Goal: Transaction & Acquisition: Purchase product/service

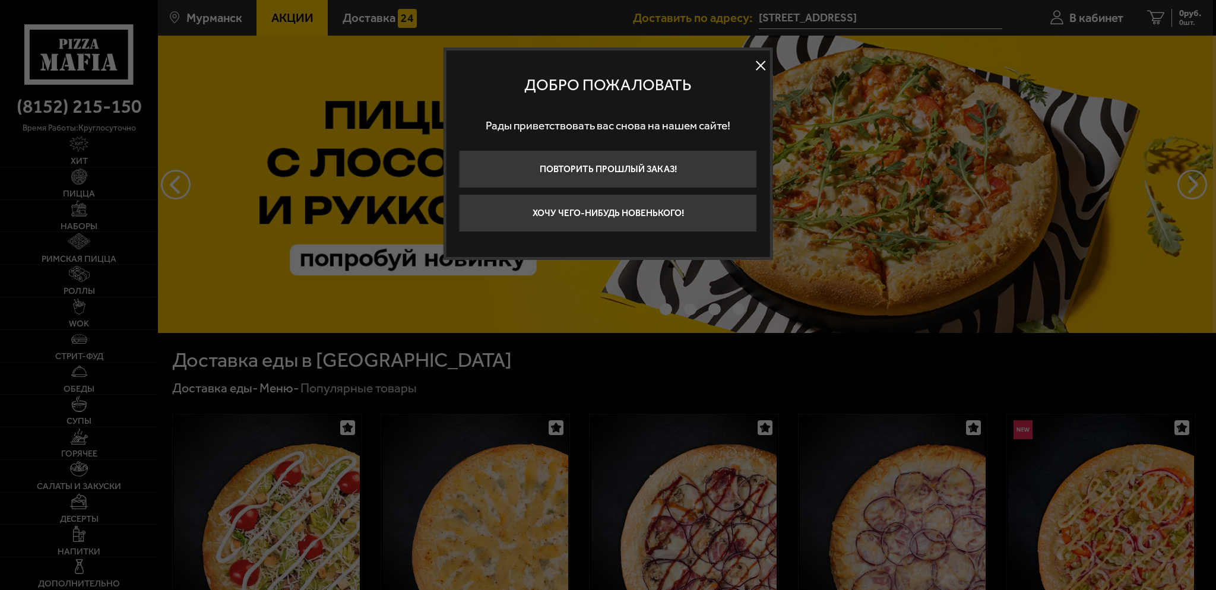
click at [759, 66] on button at bounding box center [761, 65] width 18 height 18
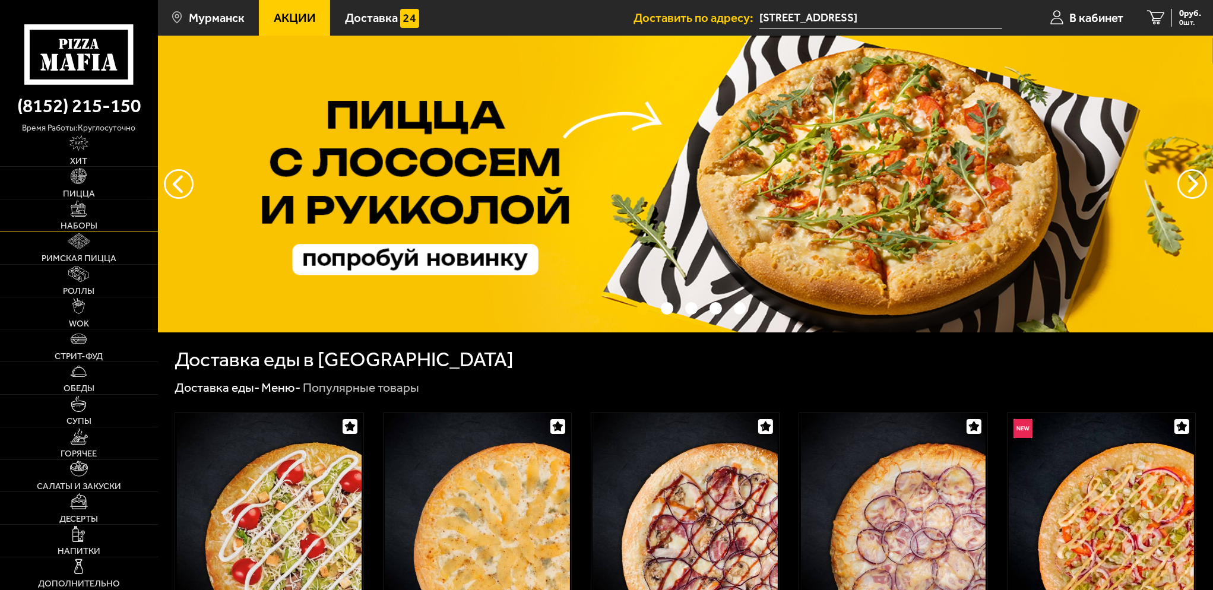
click at [84, 222] on span "Наборы" at bounding box center [79, 225] width 37 height 9
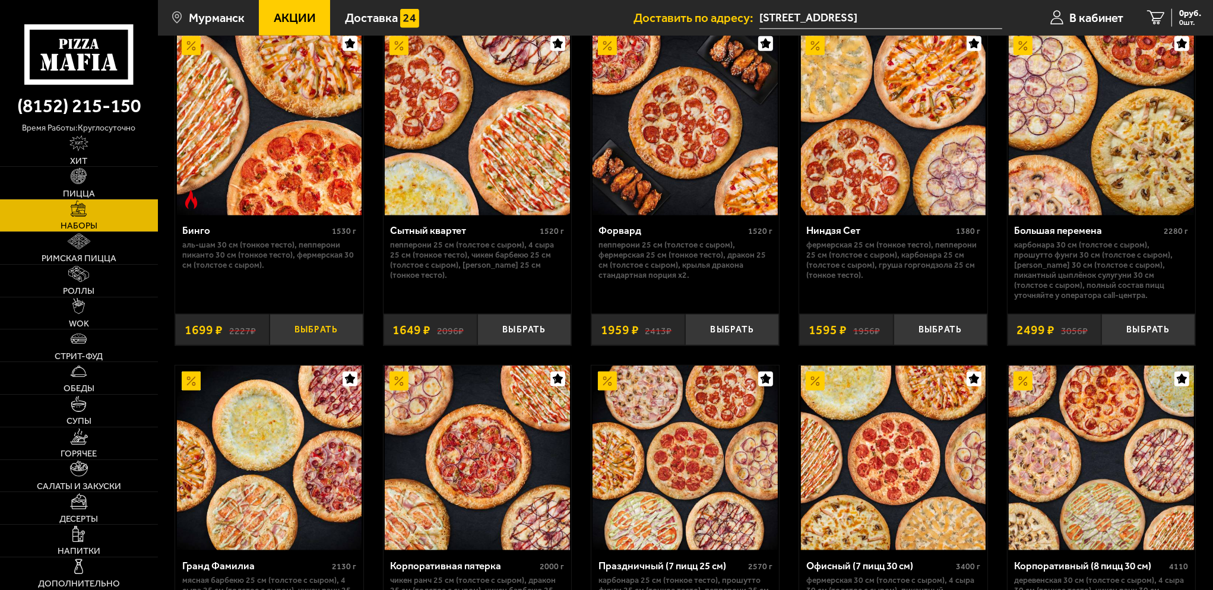
scroll to position [1662, 0]
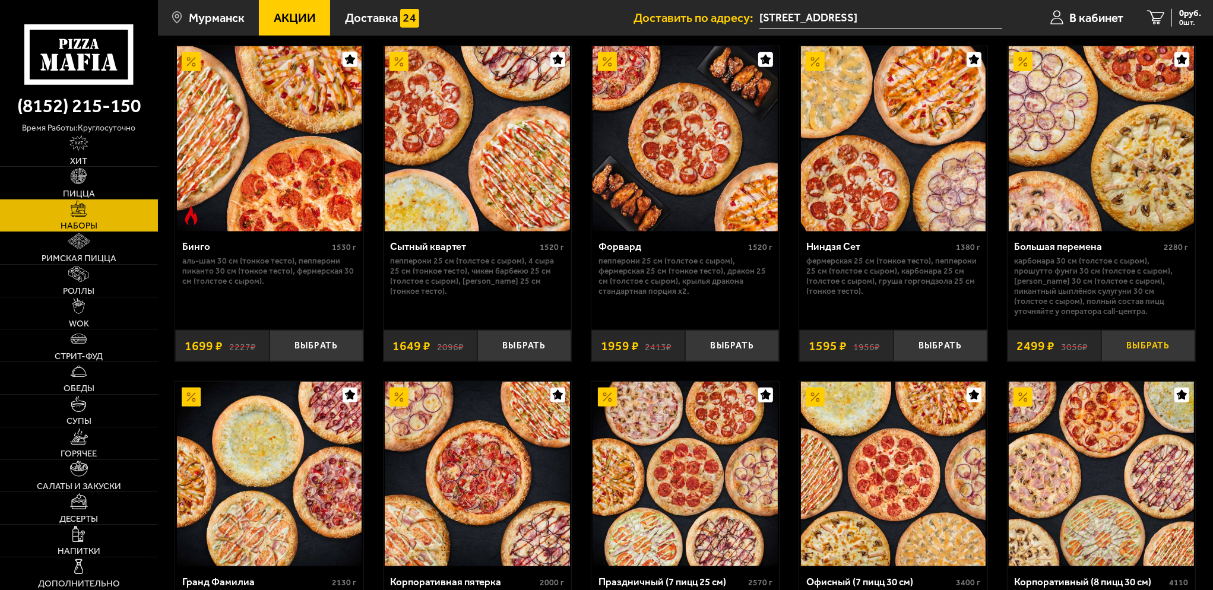
click at [1126, 351] on button "Выбрать" at bounding box center [1148, 345] width 94 height 31
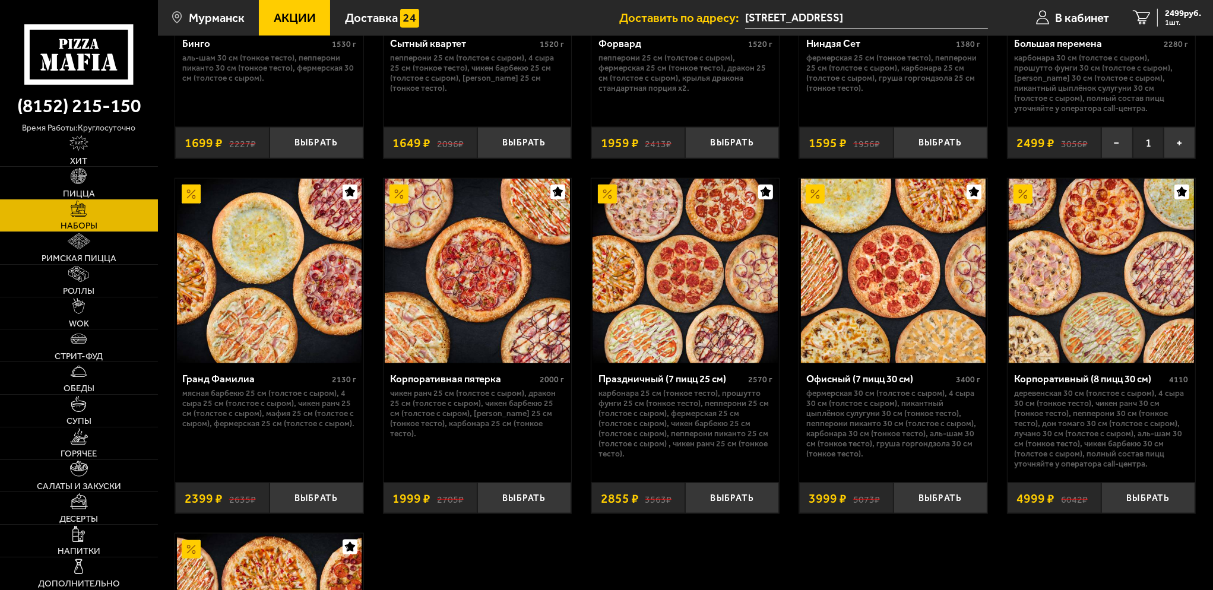
scroll to position [1900, 0]
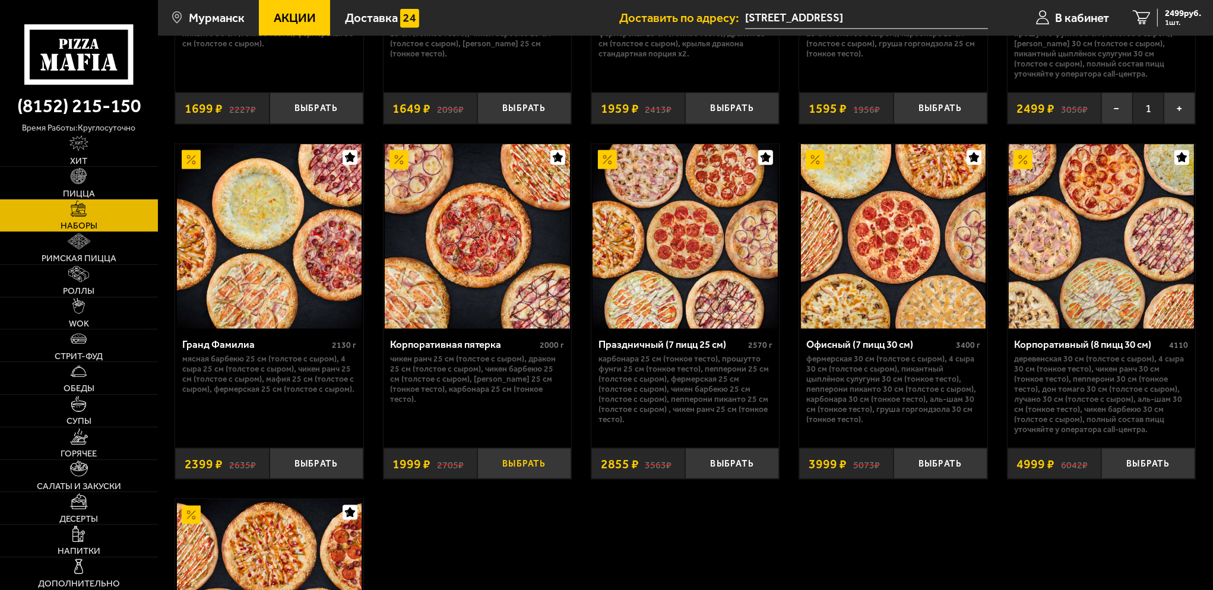
click at [524, 465] on button "Выбрать" at bounding box center [524, 463] width 94 height 31
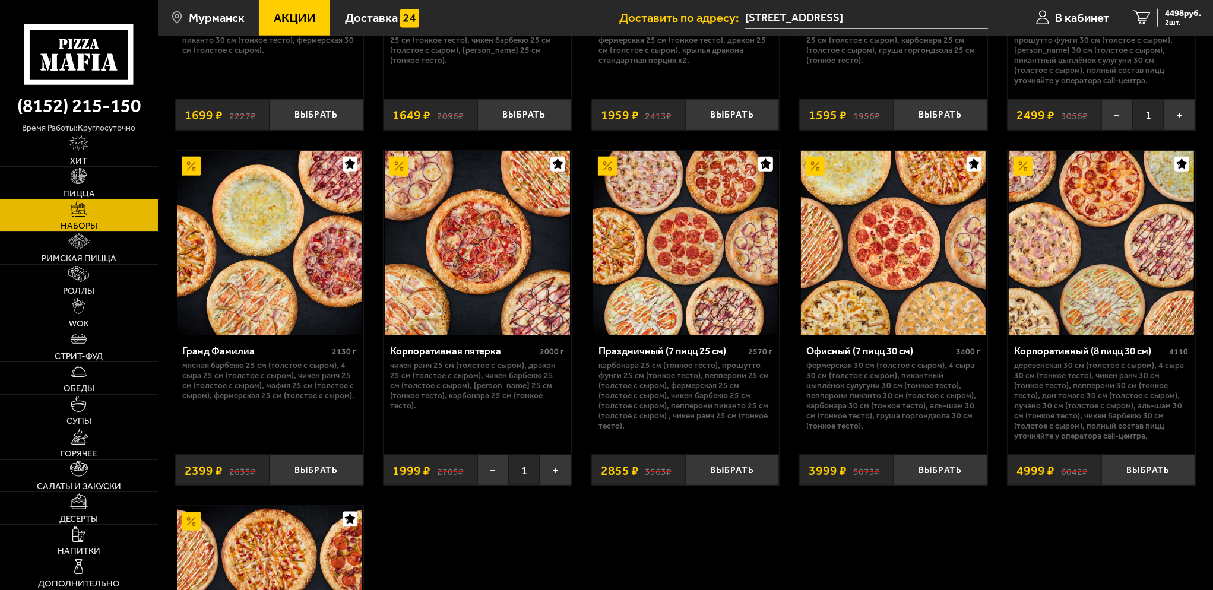
scroll to position [1890, 0]
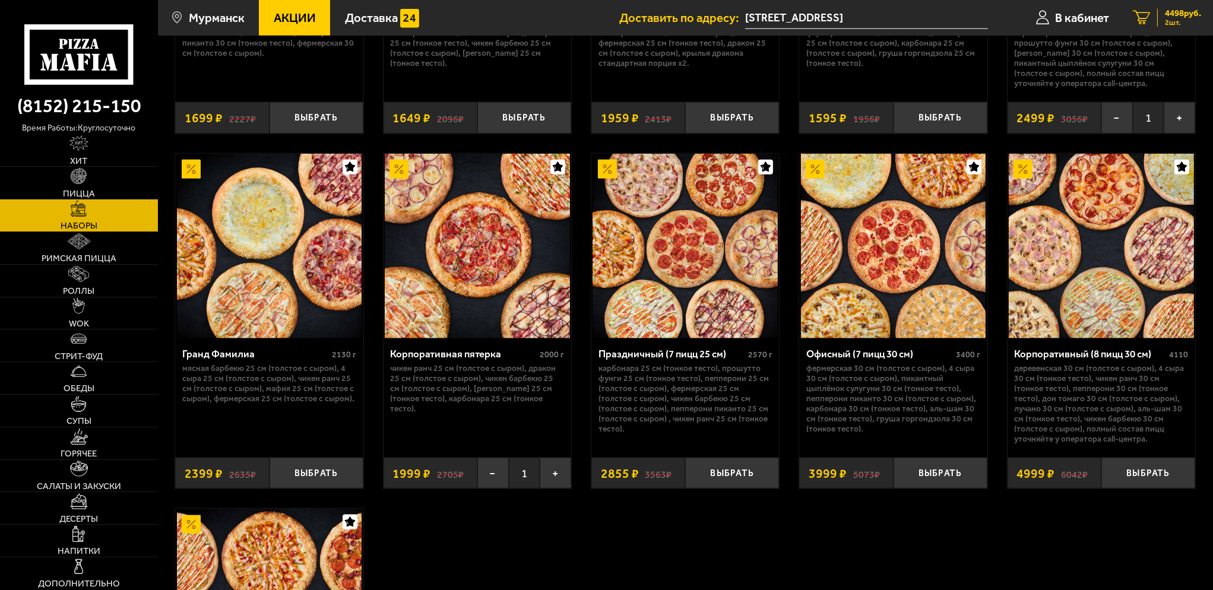
click at [1187, 12] on span "4498 руб." at bounding box center [1183, 13] width 36 height 9
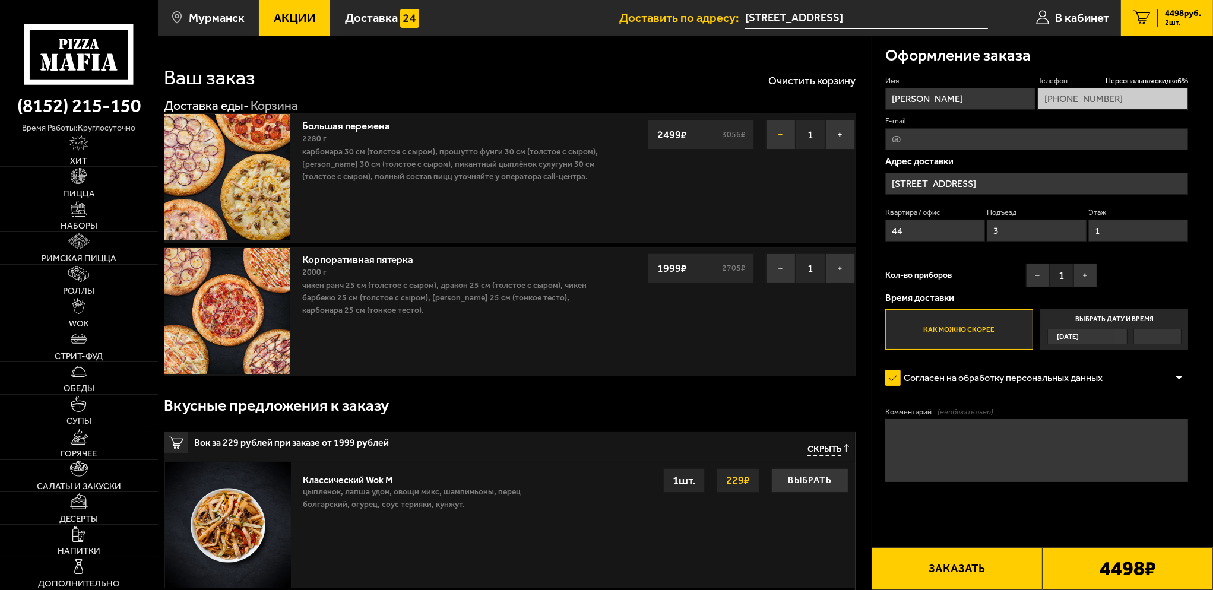
click at [782, 141] on button "−" at bounding box center [781, 135] width 30 height 30
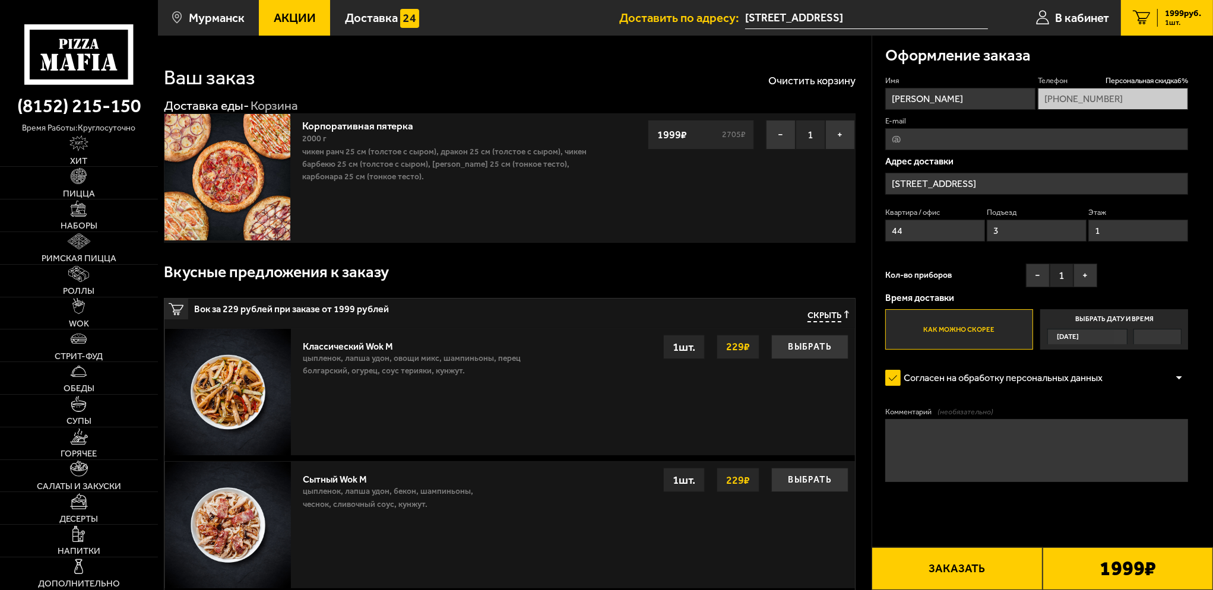
click at [1040, 185] on input "[STREET_ADDRESS]" at bounding box center [1036, 184] width 303 height 22
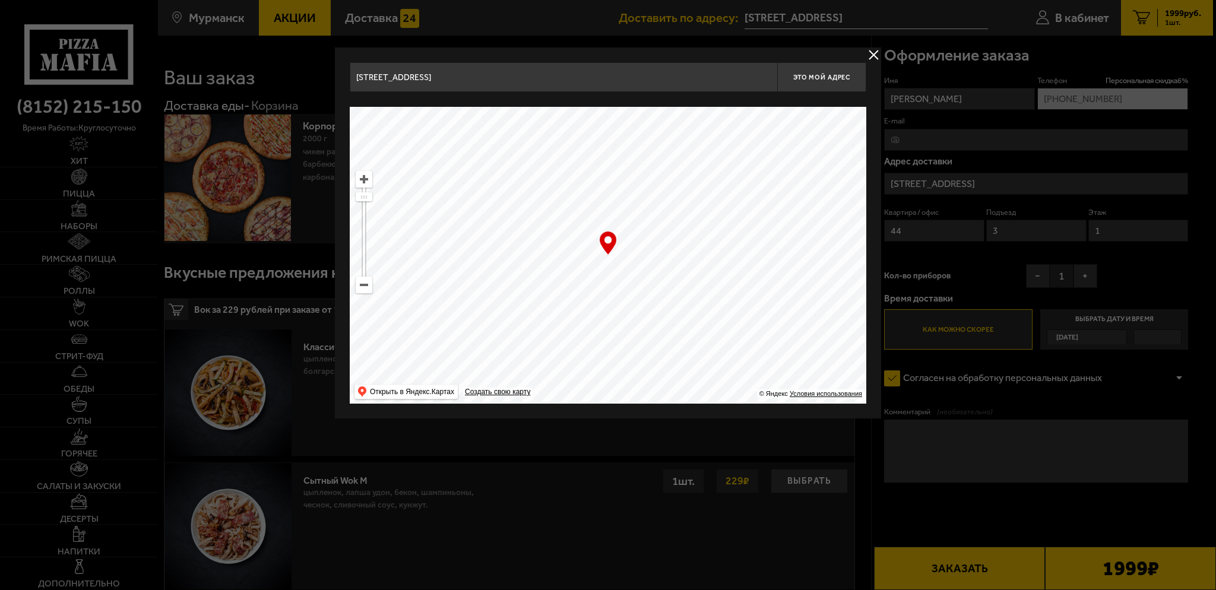
click at [868, 54] on button "delivery type" at bounding box center [873, 54] width 15 height 15
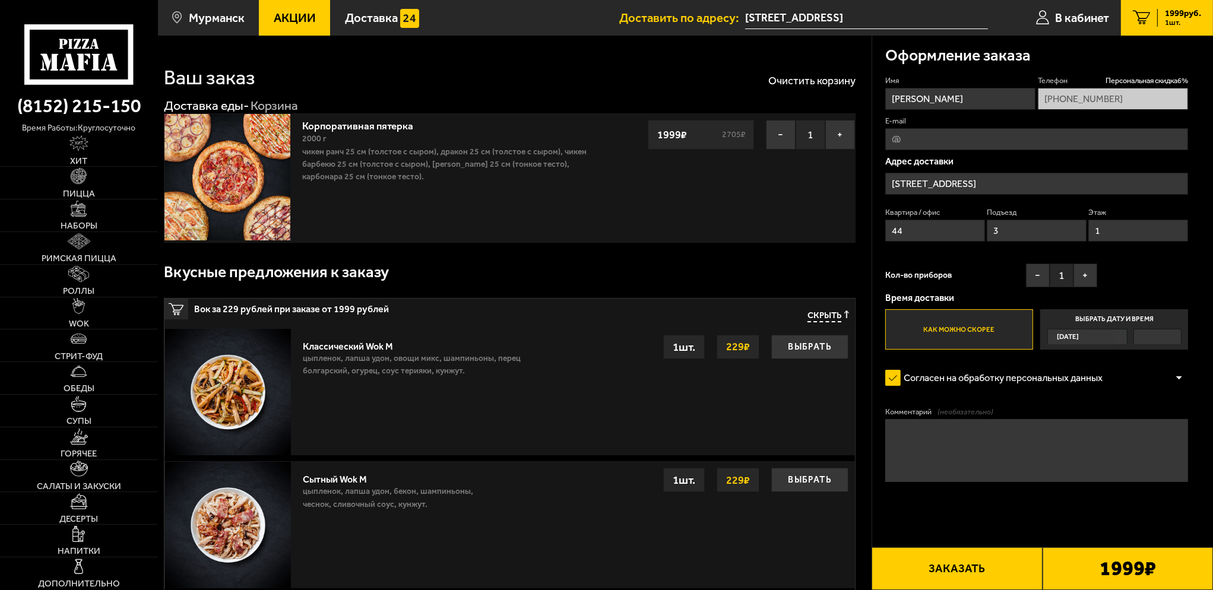
click at [1076, 340] on span "[DATE]" at bounding box center [1068, 336] width 22 height 14
click at [0, 0] on input "Выбрать дату и время [DATE]" at bounding box center [0, 0] width 0 height 0
click at [1078, 336] on span "[DATE]" at bounding box center [1068, 336] width 22 height 14
click at [0, 0] on input "Выбрать дату и время [DATE]" at bounding box center [0, 0] width 0 height 0
click at [1111, 321] on label "Выбрать дату и время [DATE]" at bounding box center [1114, 329] width 148 height 40
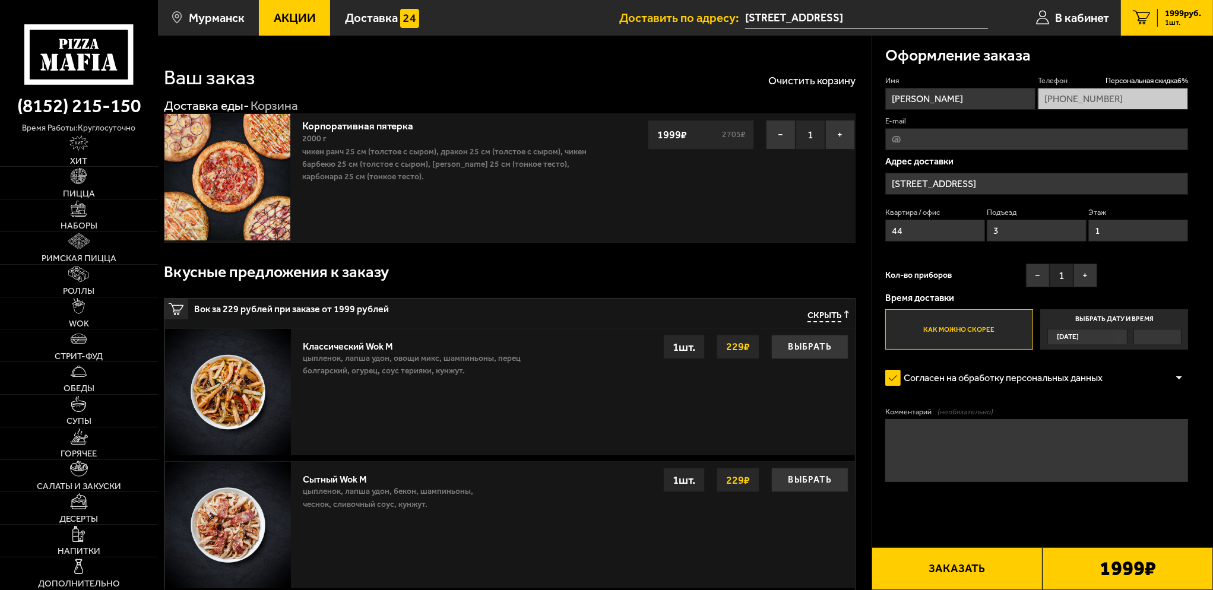
click at [0, 0] on input "Выбрать дату и время [DATE]" at bounding box center [0, 0] width 0 height 0
click at [1106, 320] on label "Выбрать дату и время [DATE]" at bounding box center [1114, 329] width 148 height 40
click at [0, 0] on input "Выбрать дату и время [DATE]" at bounding box center [0, 0] width 0 height 0
click at [1109, 335] on div "[DATE]" at bounding box center [1081, 336] width 66 height 14
click at [0, 0] on input "Выбрать дату и время [DATE]" at bounding box center [0, 0] width 0 height 0
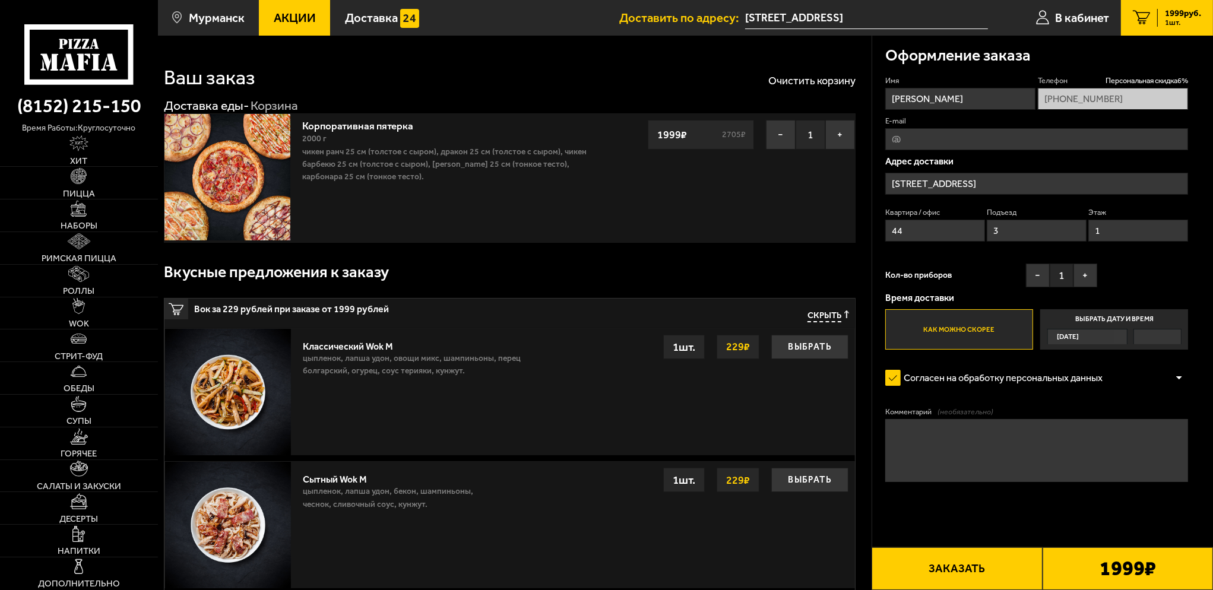
click at [1104, 340] on div "[DATE]" at bounding box center [1081, 336] width 66 height 14
click at [0, 0] on input "Выбрать дату и время [DATE]" at bounding box center [0, 0] width 0 height 0
click at [933, 299] on p "Время доставки" at bounding box center [1036, 297] width 303 height 9
click at [1152, 339] on div at bounding box center [1157, 336] width 46 height 14
click at [0, 0] on input "Выбрать дату и время [DATE]" at bounding box center [0, 0] width 0 height 0
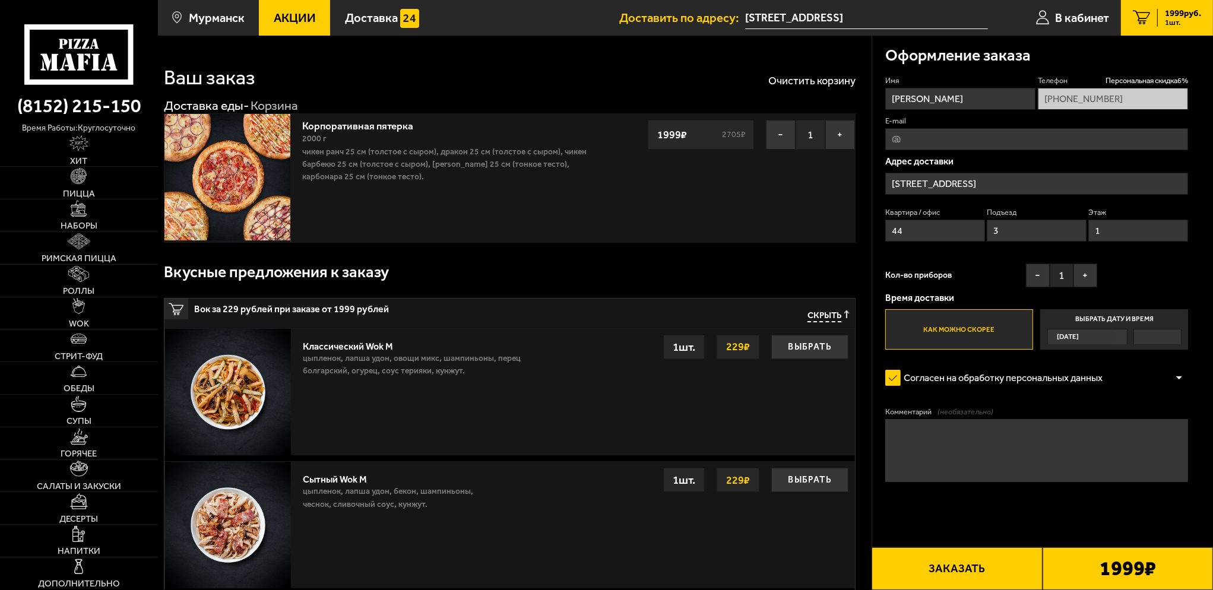
click at [307, 14] on span "Акции" at bounding box center [295, 18] width 42 height 12
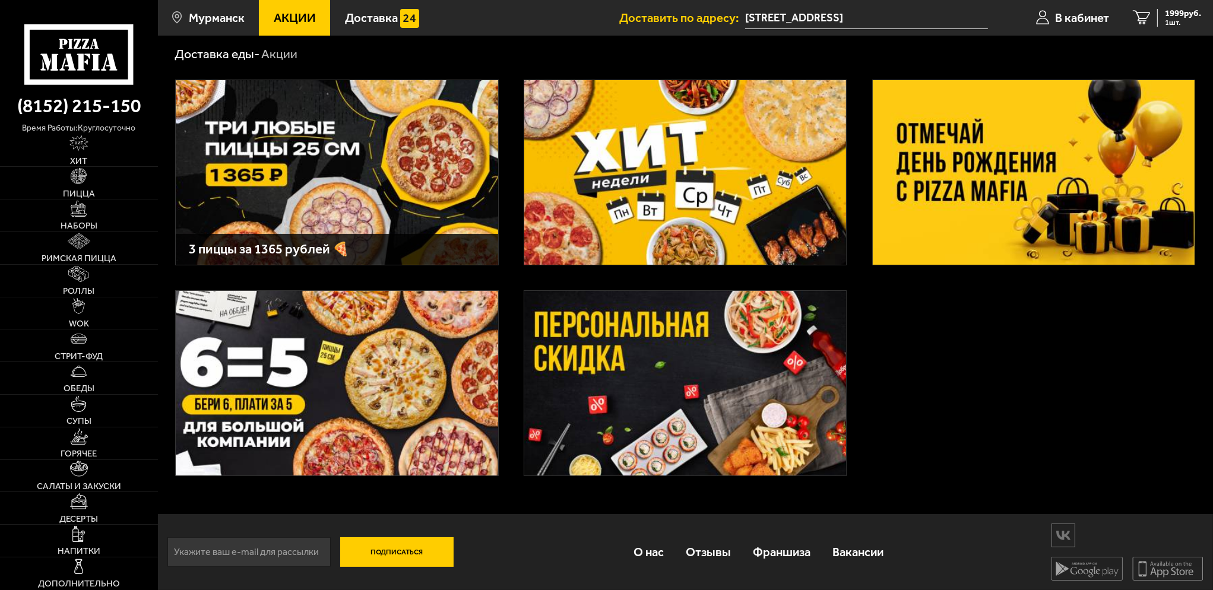
scroll to position [38, 0]
click at [341, 351] on img at bounding box center [337, 382] width 322 height 185
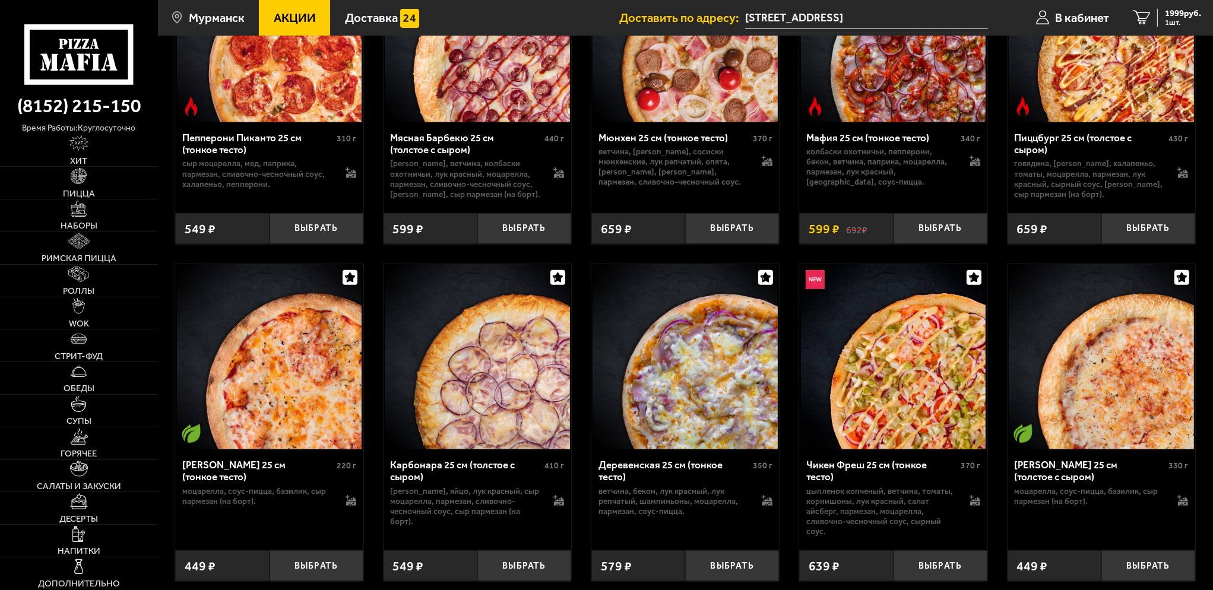
scroll to position [653, 0]
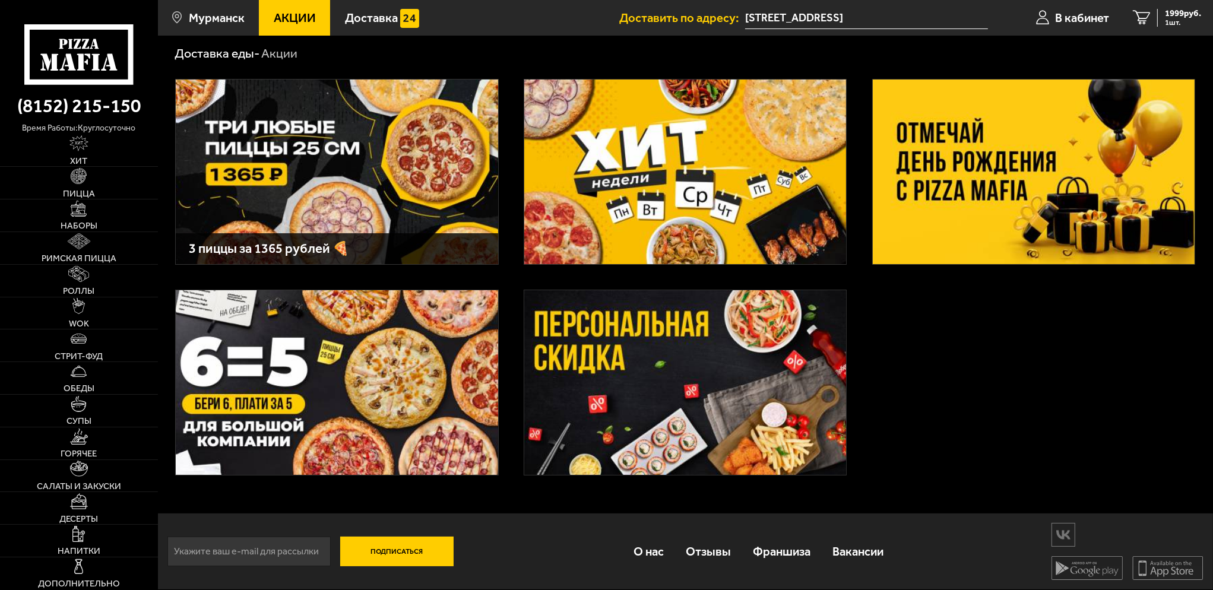
scroll to position [38, 0]
click at [408, 204] on img at bounding box center [337, 172] width 322 height 185
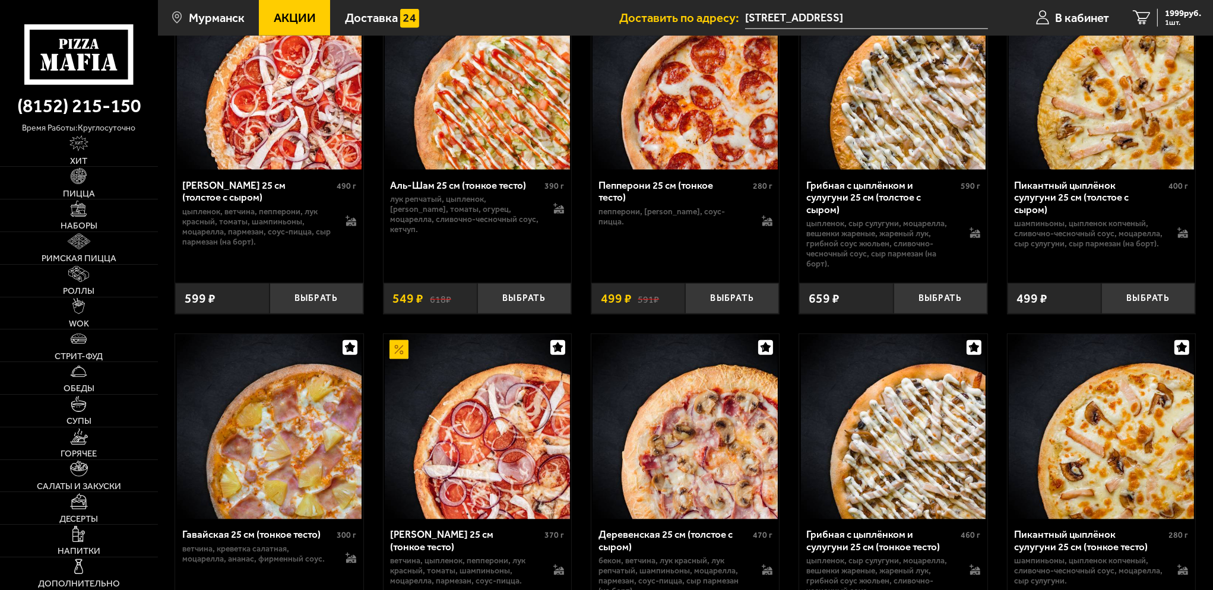
scroll to position [1840, 0]
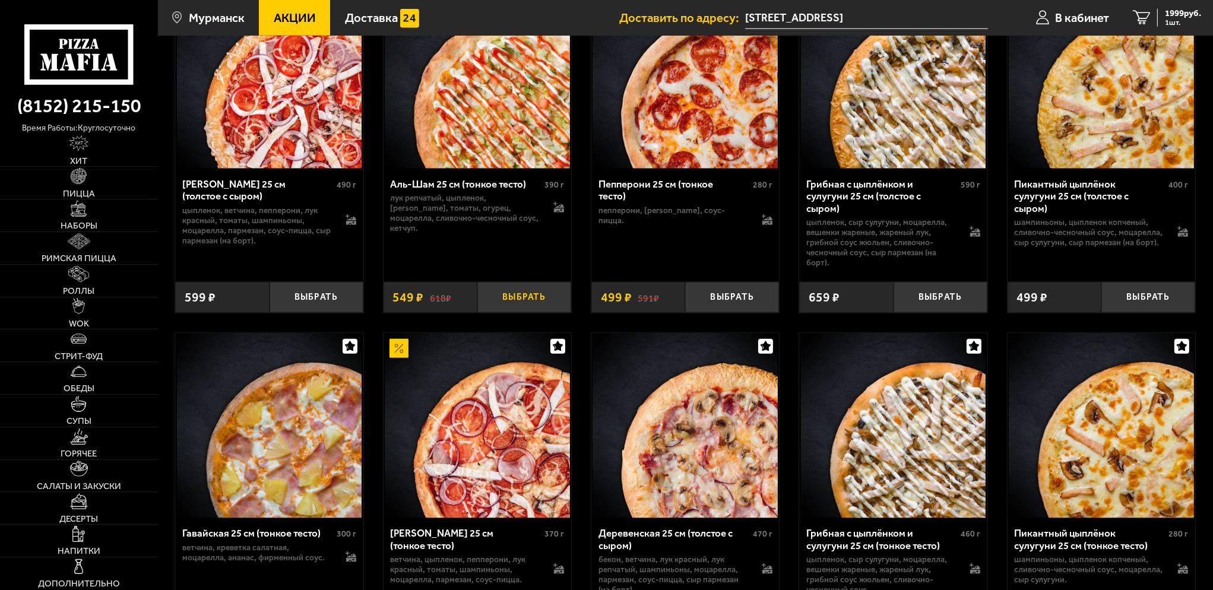
click at [522, 303] on button "Выбрать" at bounding box center [524, 297] width 94 height 31
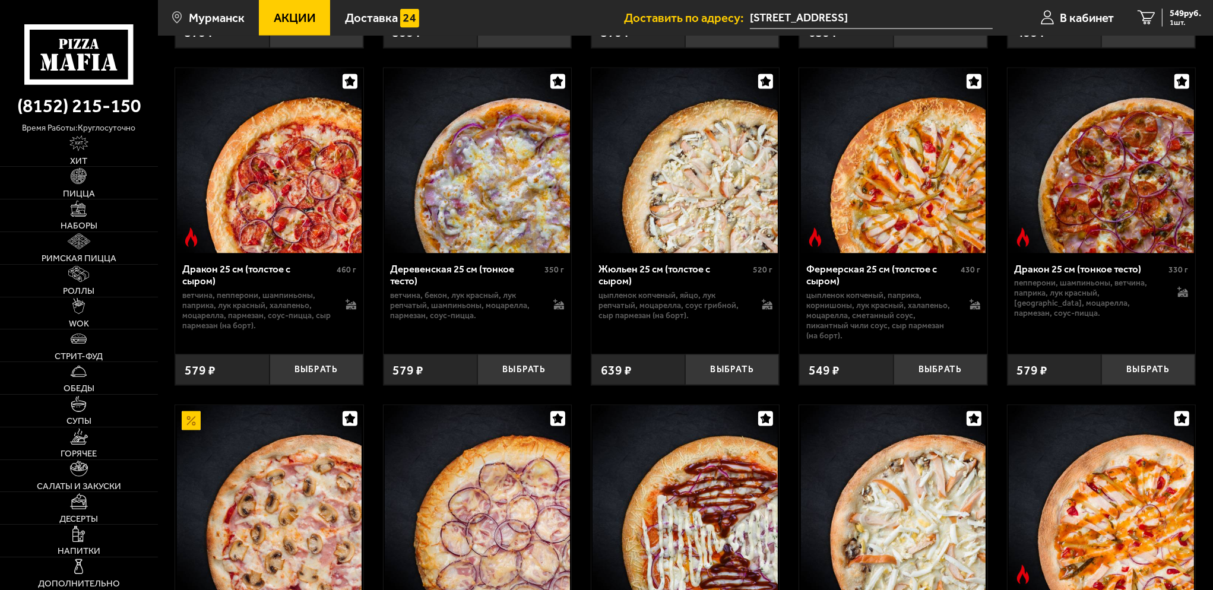
scroll to position [2434, 0]
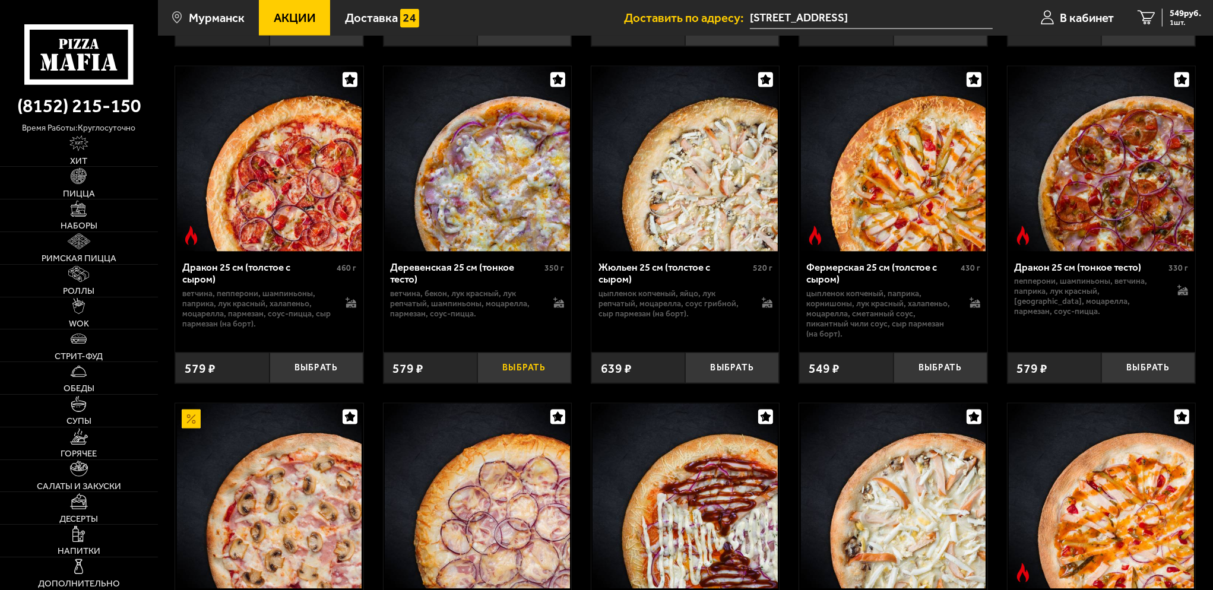
click at [531, 367] on button "Выбрать" at bounding box center [524, 368] width 94 height 31
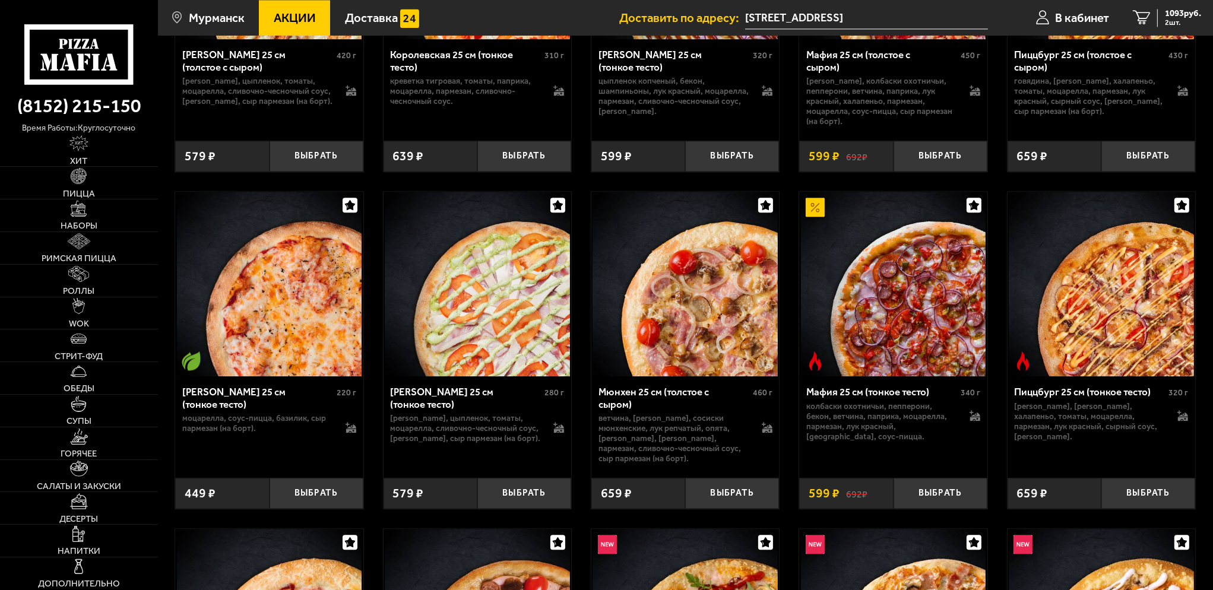
scroll to position [3680, 0]
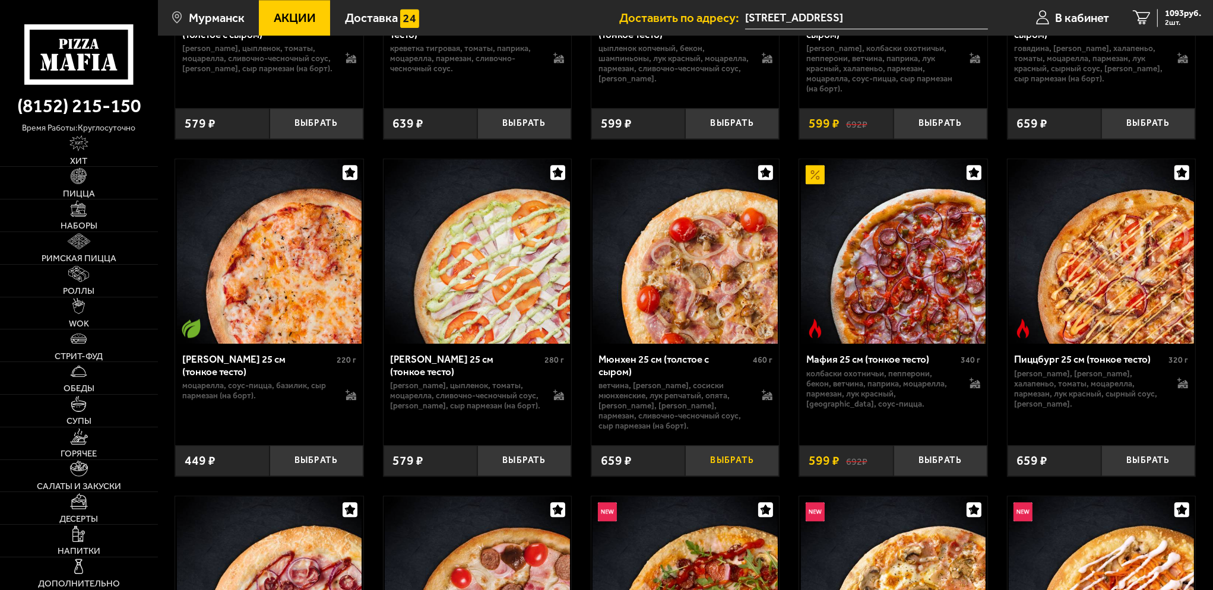
click at [713, 455] on button "Выбрать" at bounding box center [732, 460] width 94 height 31
click at [1165, 21] on span "3 шт." at bounding box center [1183, 23] width 36 height 8
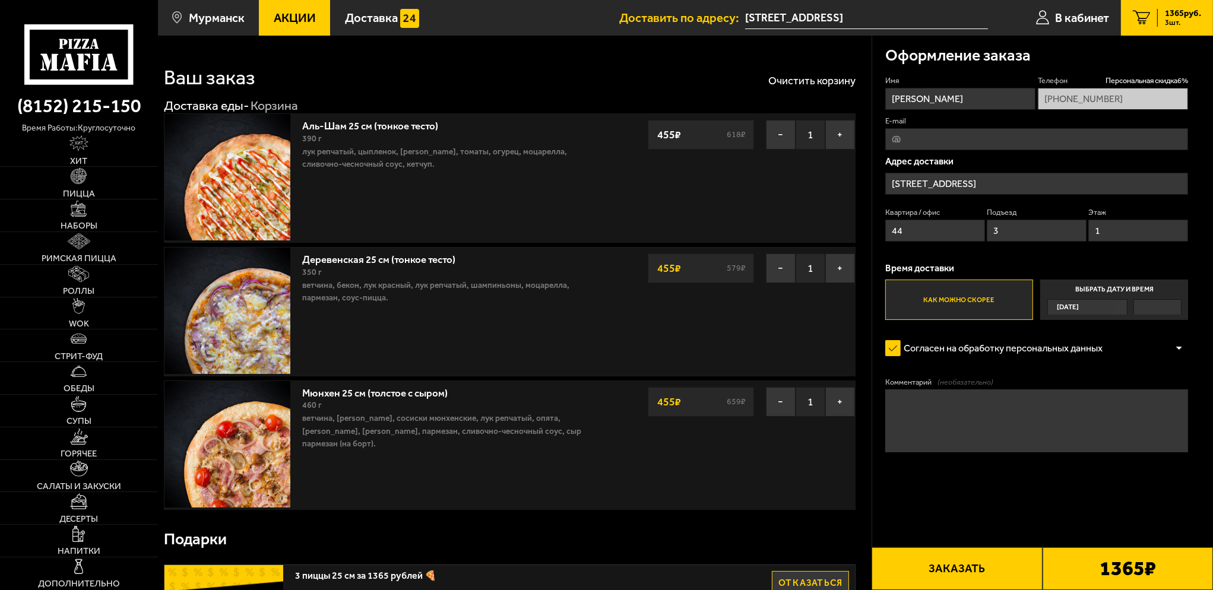
click at [1165, 19] on span "3 шт." at bounding box center [1183, 23] width 36 height 8
drag, startPoint x: 241, startPoint y: 14, endPoint x: 236, endPoint y: 20, distance: 8.4
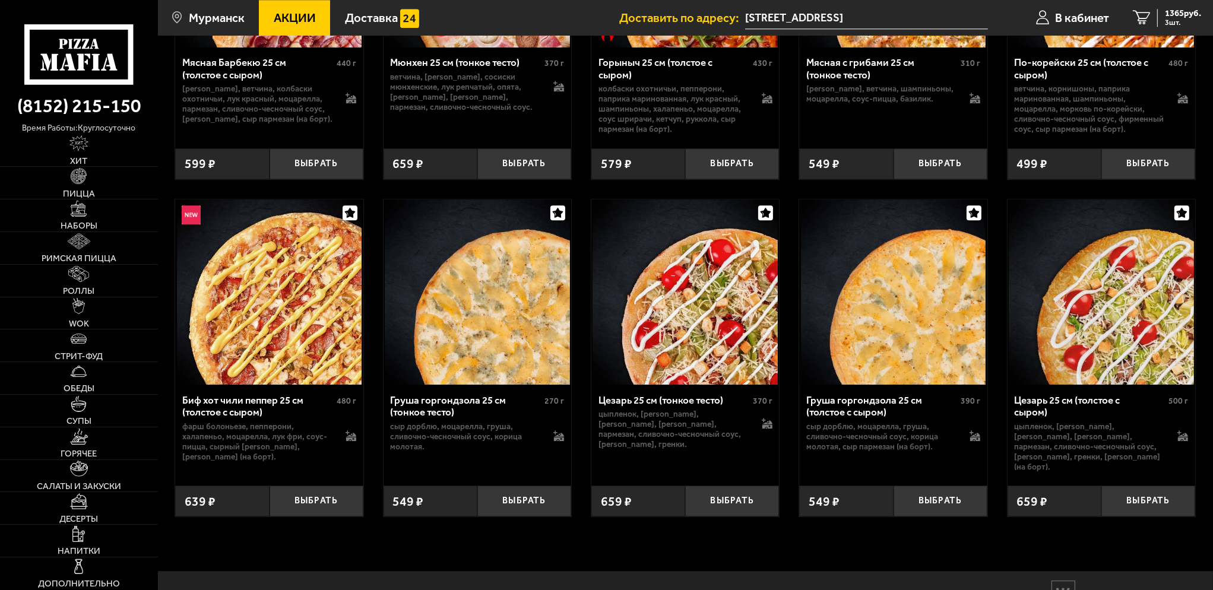
scroll to position [4353, 0]
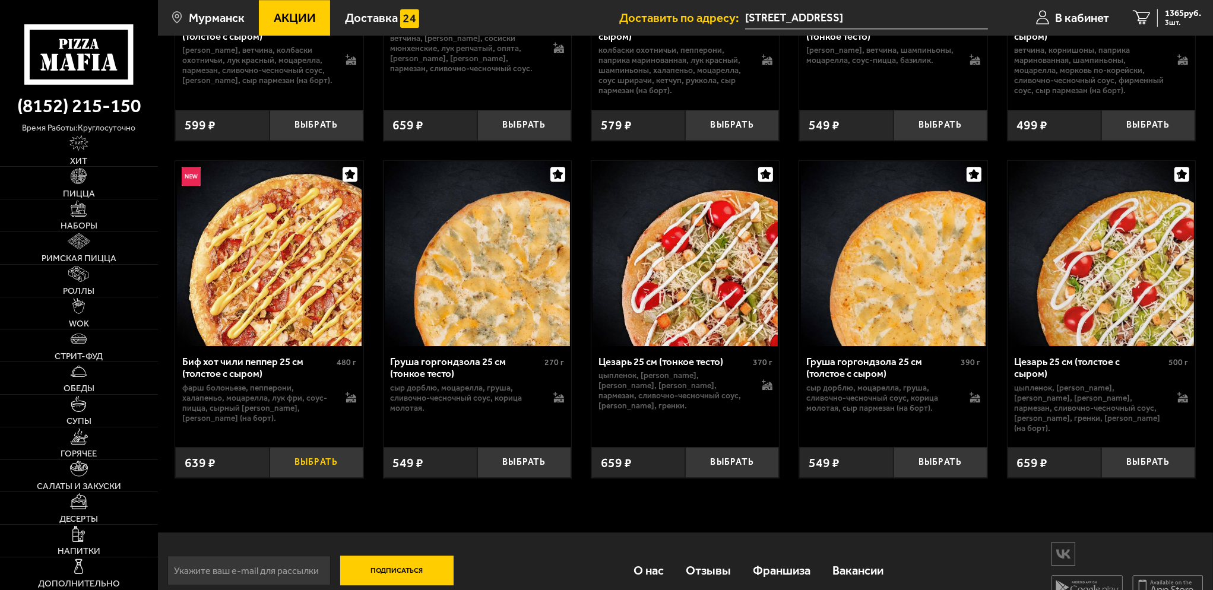
click at [305, 447] on button "Выбрать" at bounding box center [317, 462] width 94 height 31
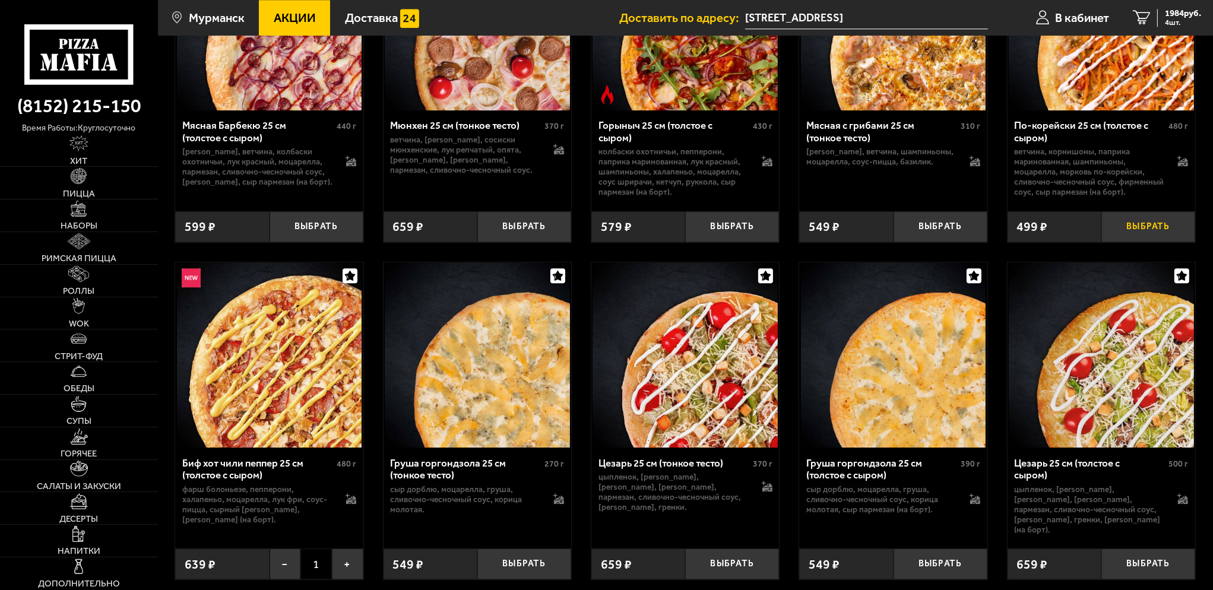
scroll to position [4234, 0]
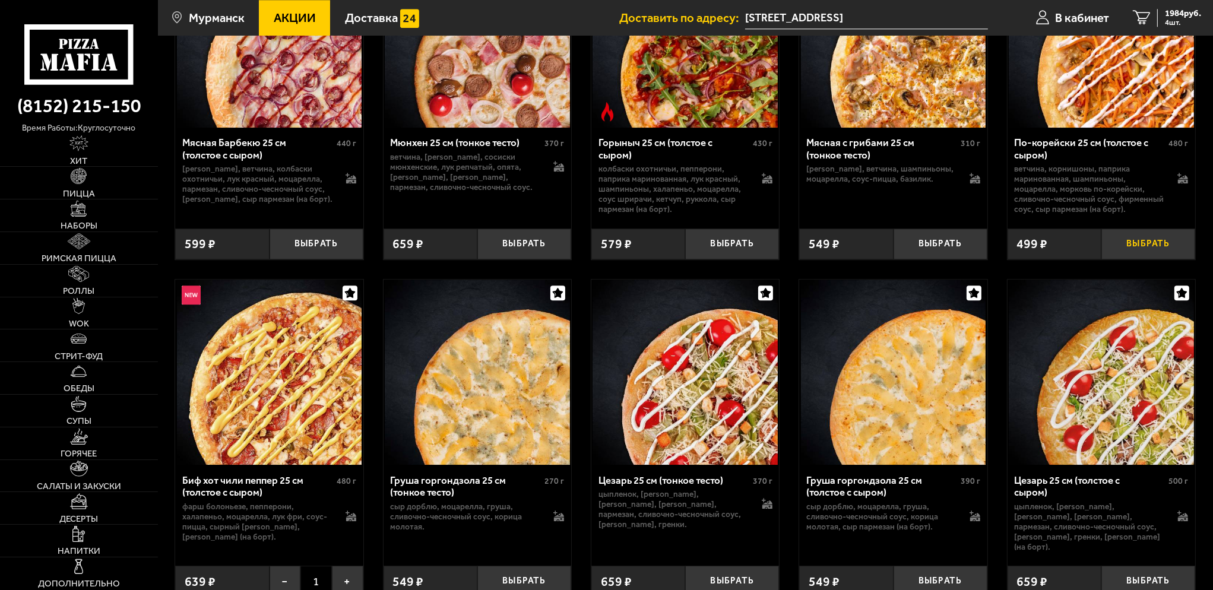
click at [1142, 240] on button "Выбрать" at bounding box center [1148, 244] width 94 height 31
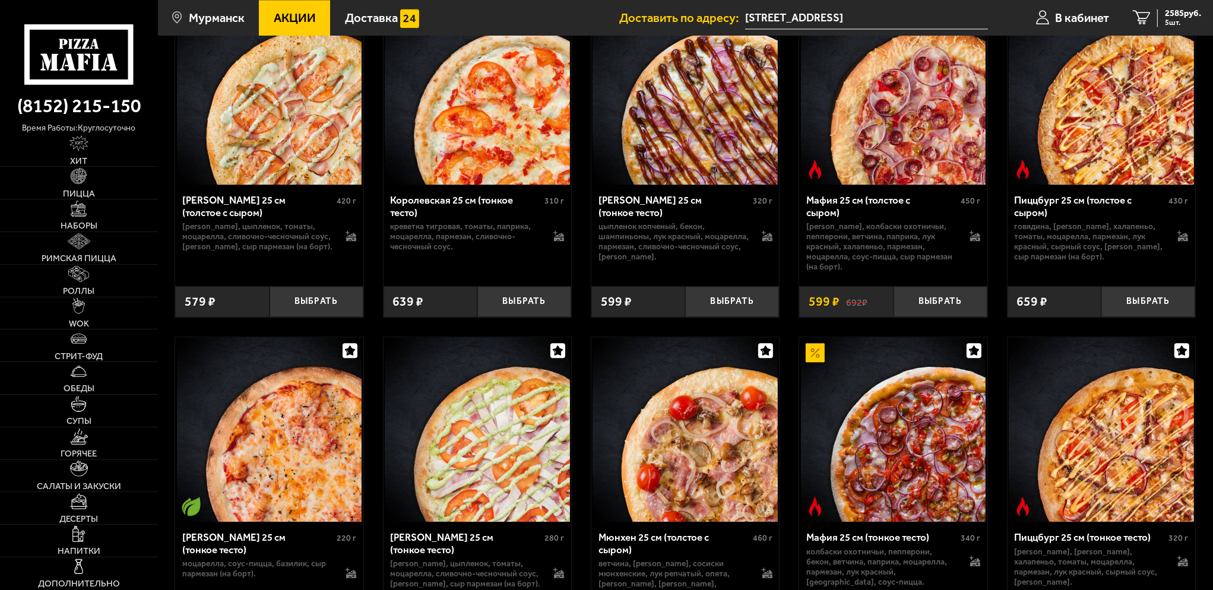
scroll to position [3463, 0]
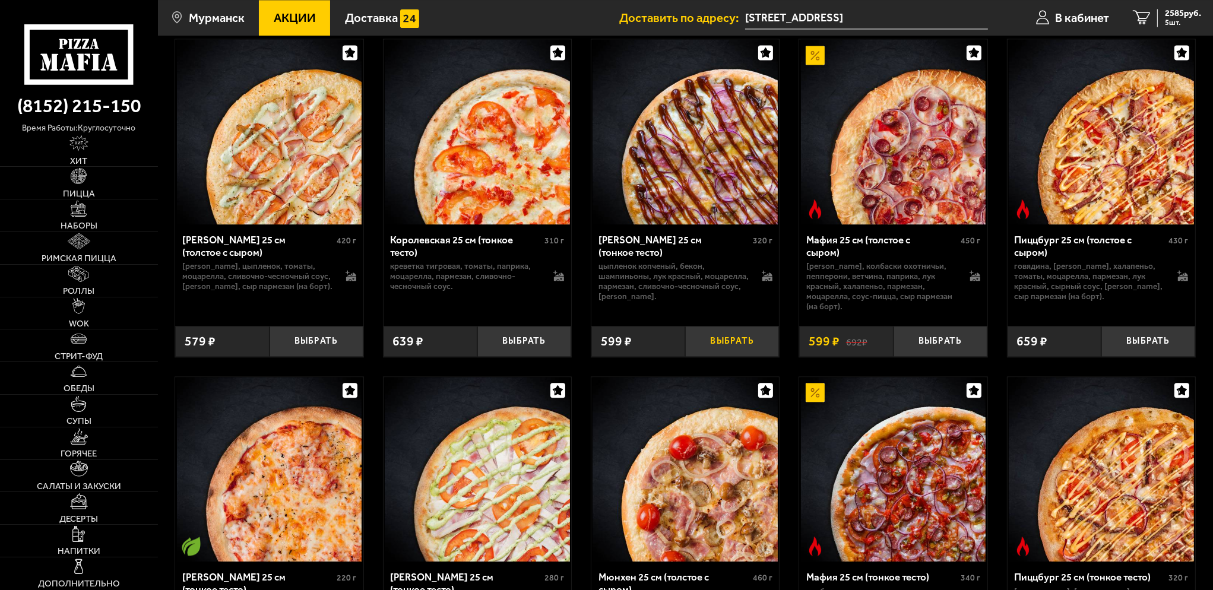
click at [733, 328] on button "Выбрать" at bounding box center [732, 341] width 94 height 31
click at [1181, 15] on span "2730 руб." at bounding box center [1183, 13] width 36 height 9
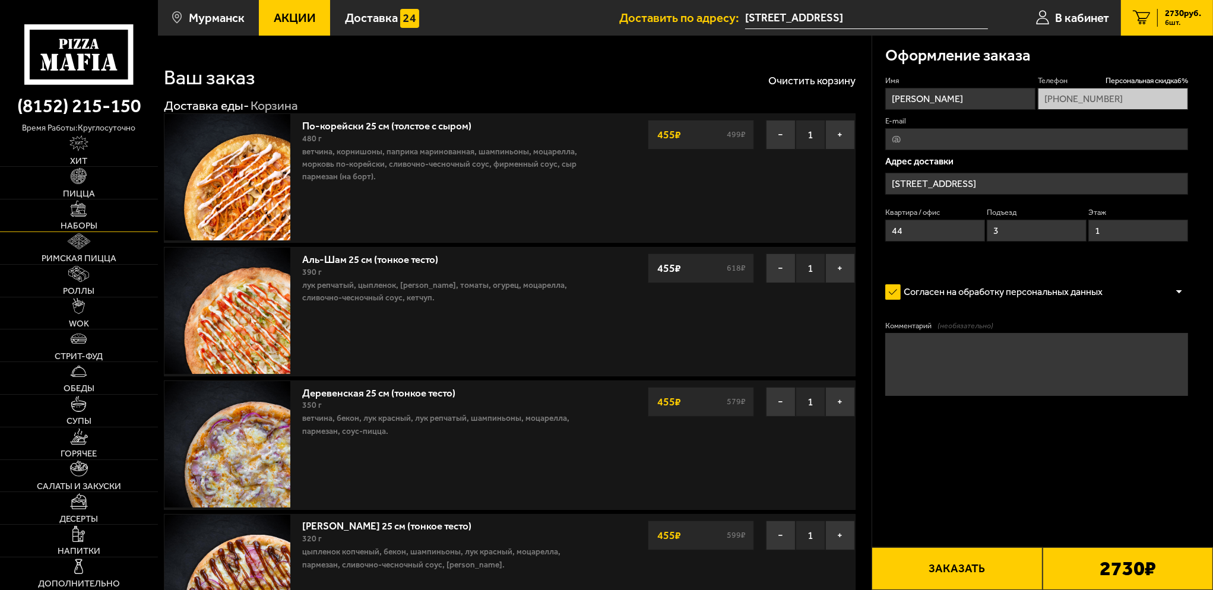
click at [80, 214] on img at bounding box center [79, 209] width 16 height 16
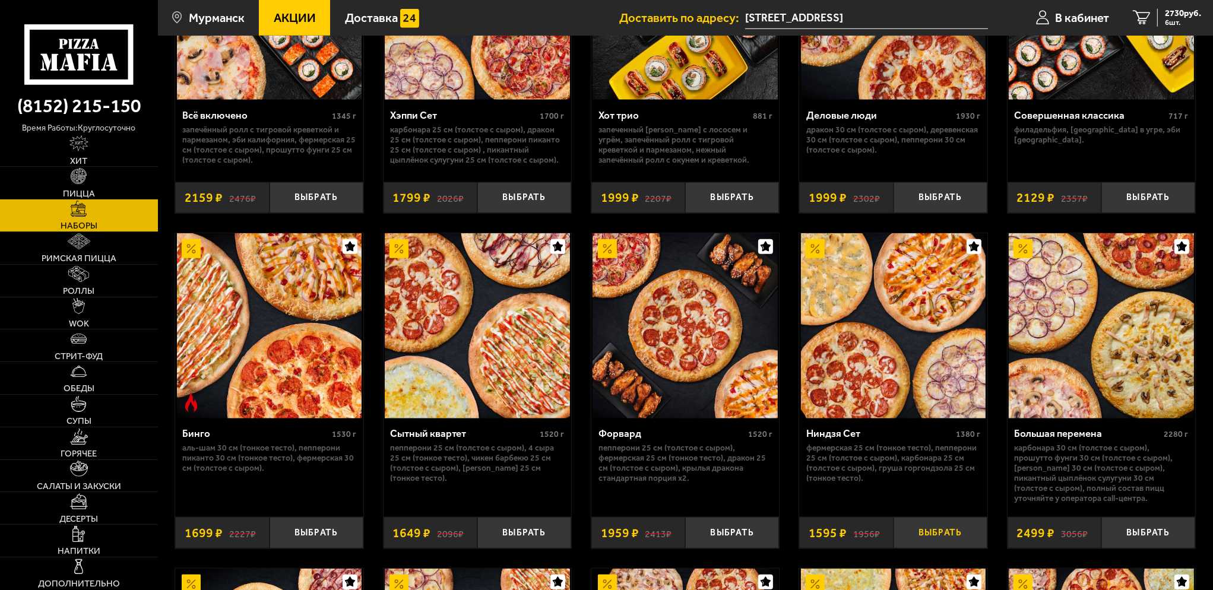
scroll to position [1425, 0]
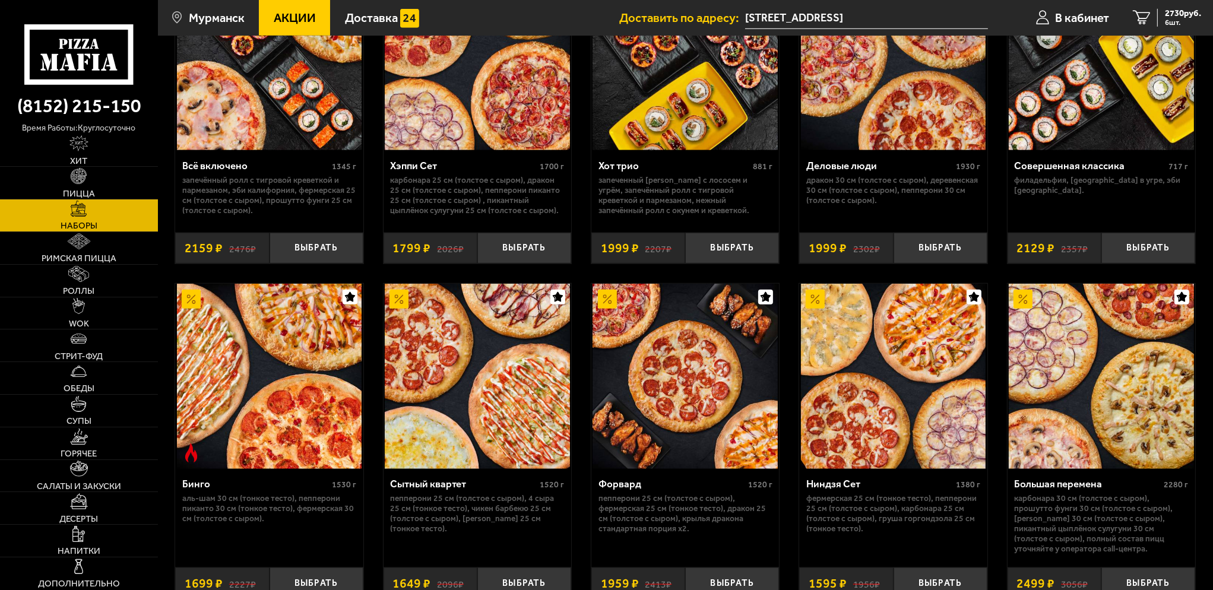
click at [106, 216] on link "Наборы" at bounding box center [79, 215] width 158 height 32
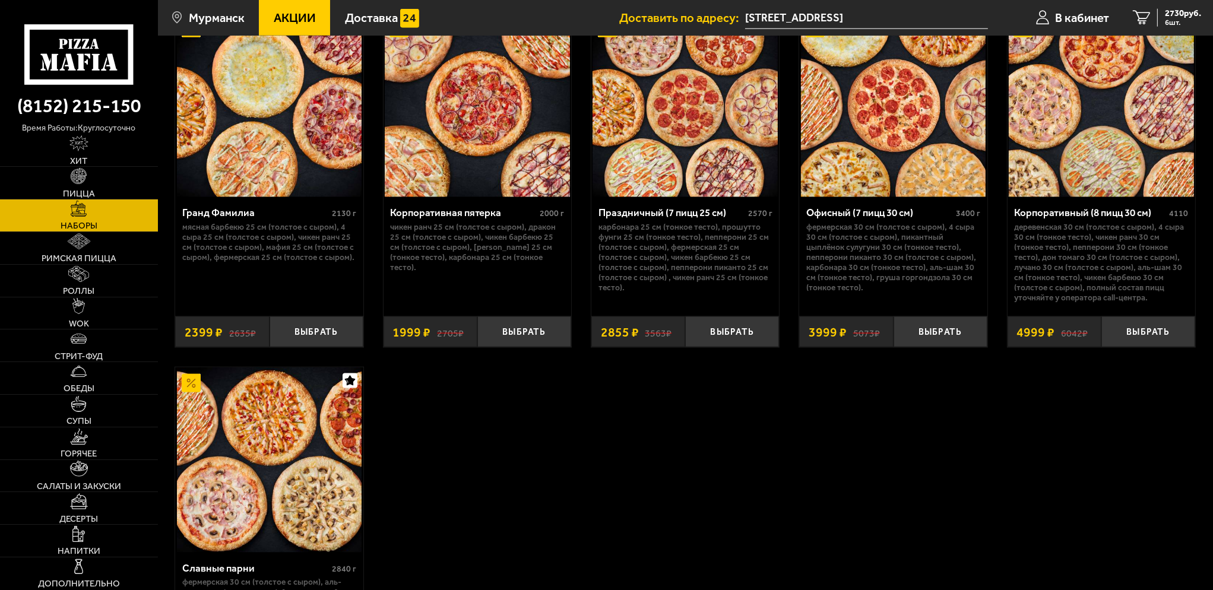
scroll to position [2009, 0]
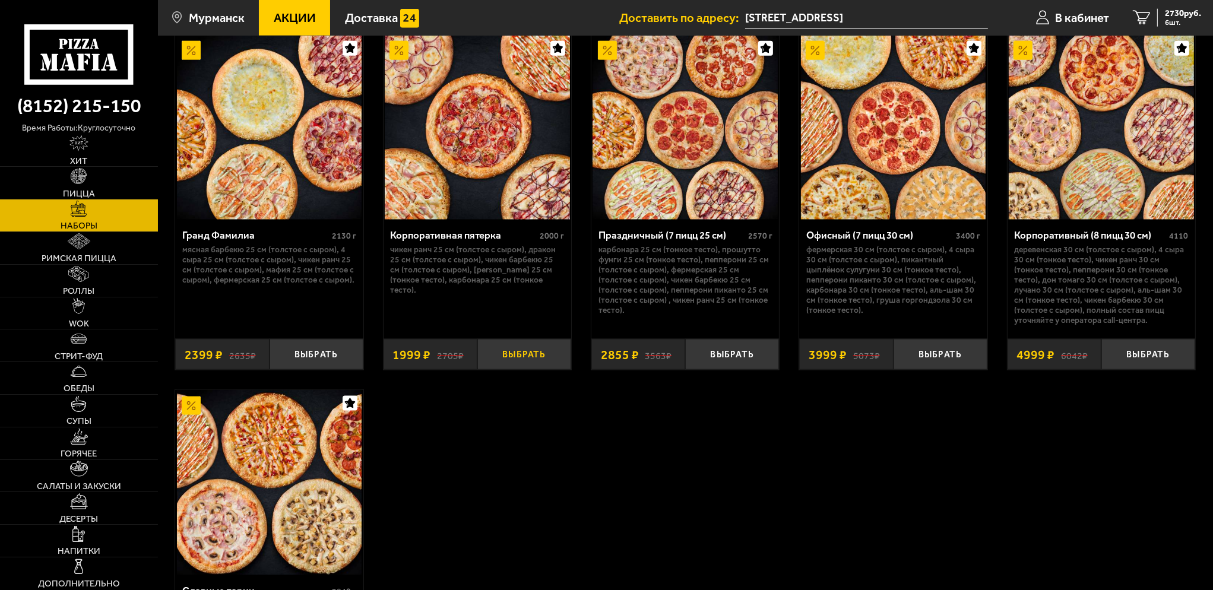
click at [530, 364] on button "Выбрать" at bounding box center [524, 354] width 94 height 31
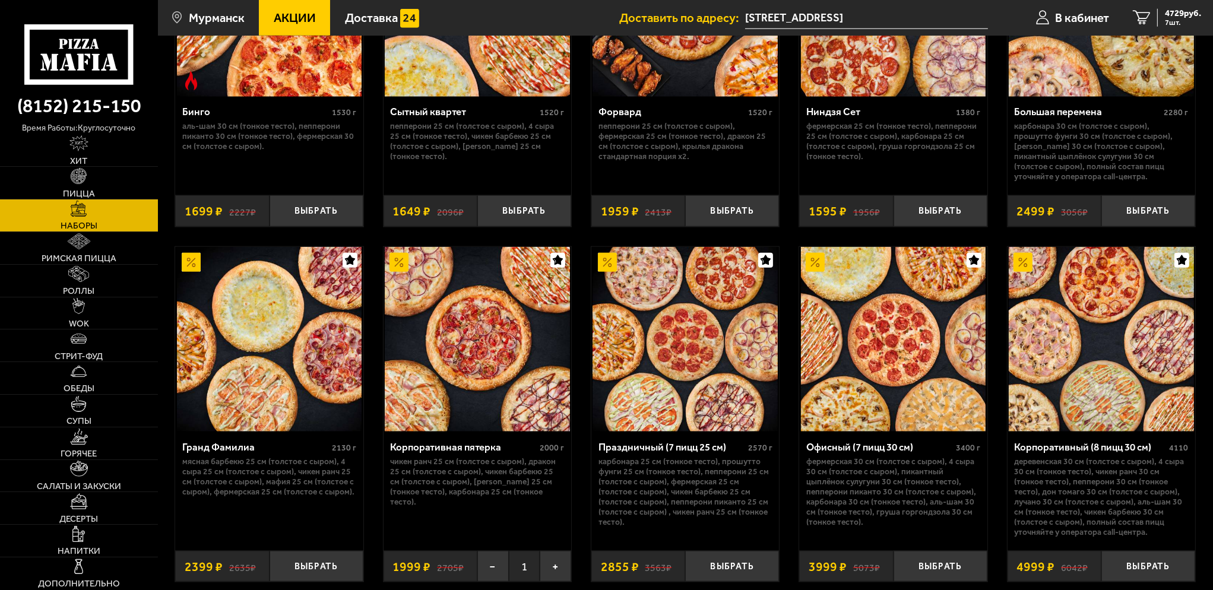
scroll to position [1771, 0]
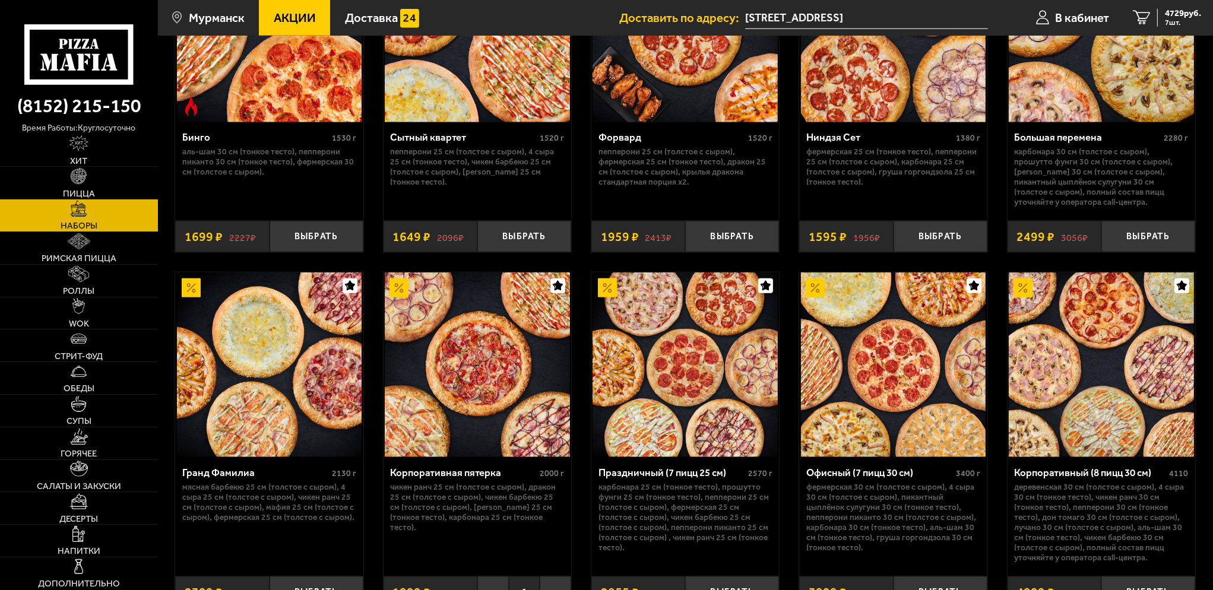
click at [487, 324] on img at bounding box center [477, 364] width 185 height 185
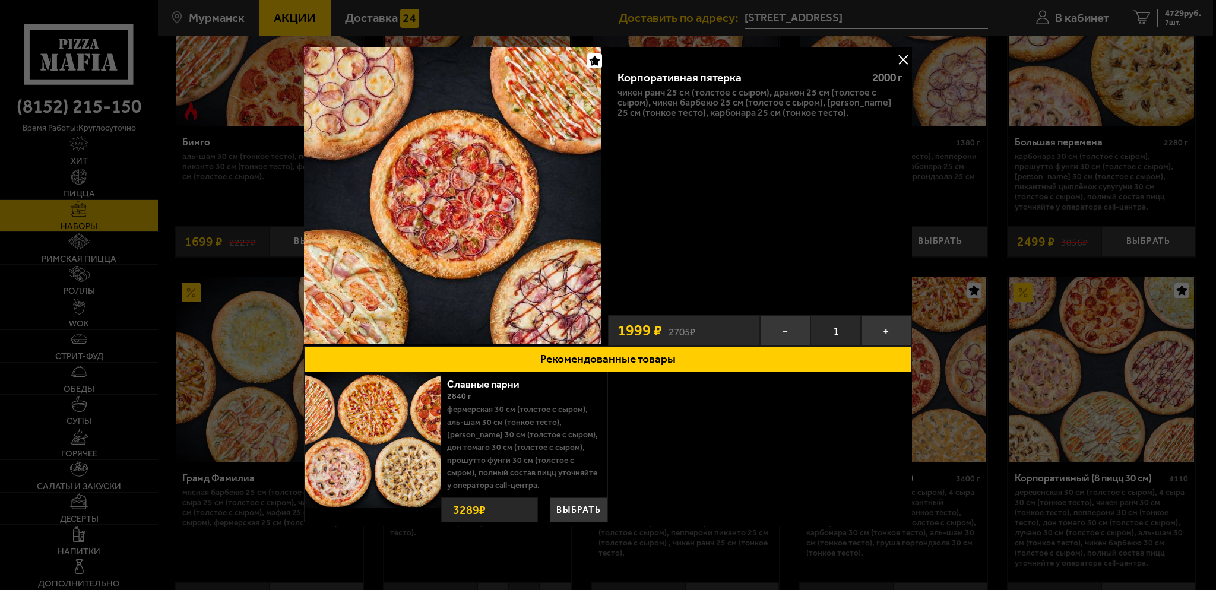
click at [1003, 269] on div at bounding box center [608, 295] width 1216 height 590
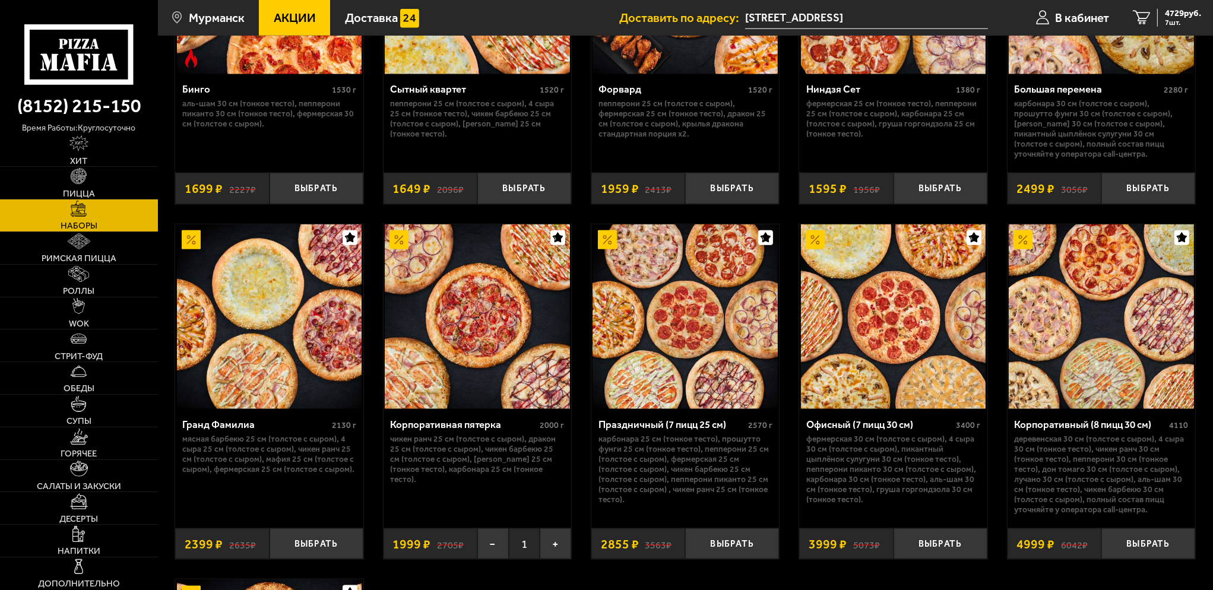
scroll to position [1890, 0]
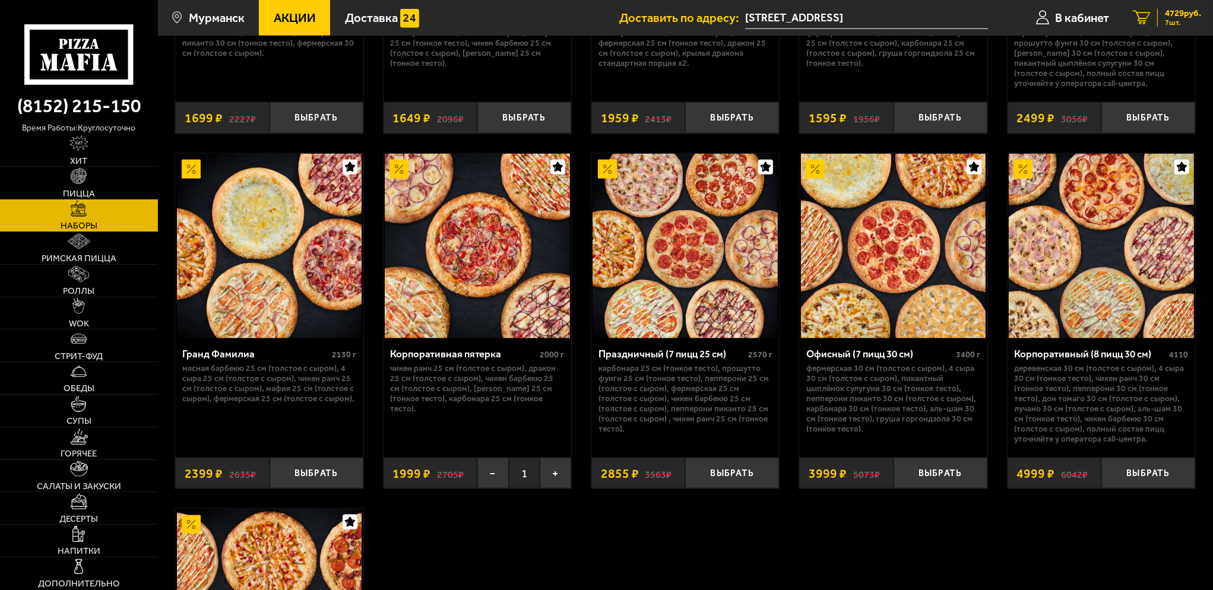
click at [1166, 20] on span "7 шт." at bounding box center [1183, 23] width 36 height 8
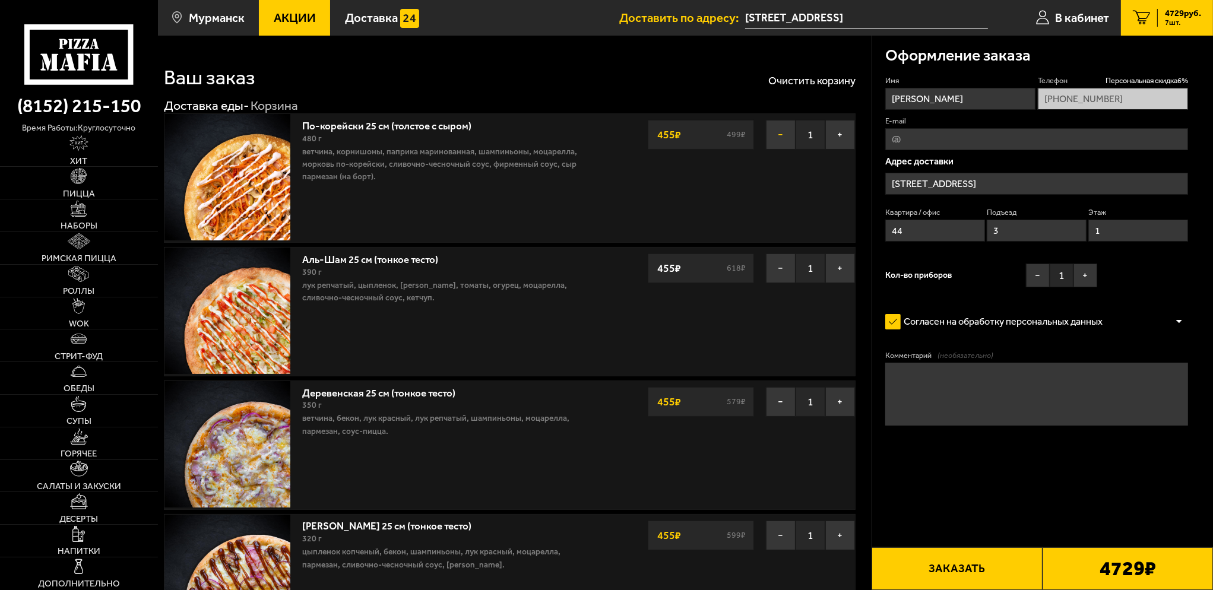
click at [779, 139] on button "−" at bounding box center [781, 135] width 30 height 30
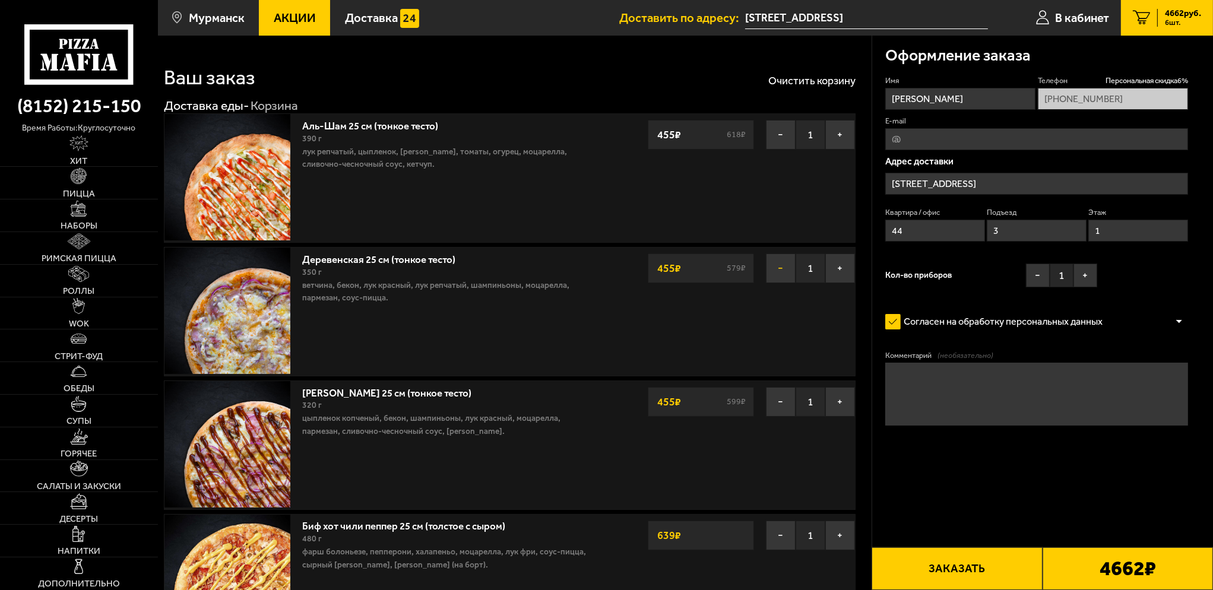
click at [779, 262] on button "−" at bounding box center [781, 268] width 30 height 30
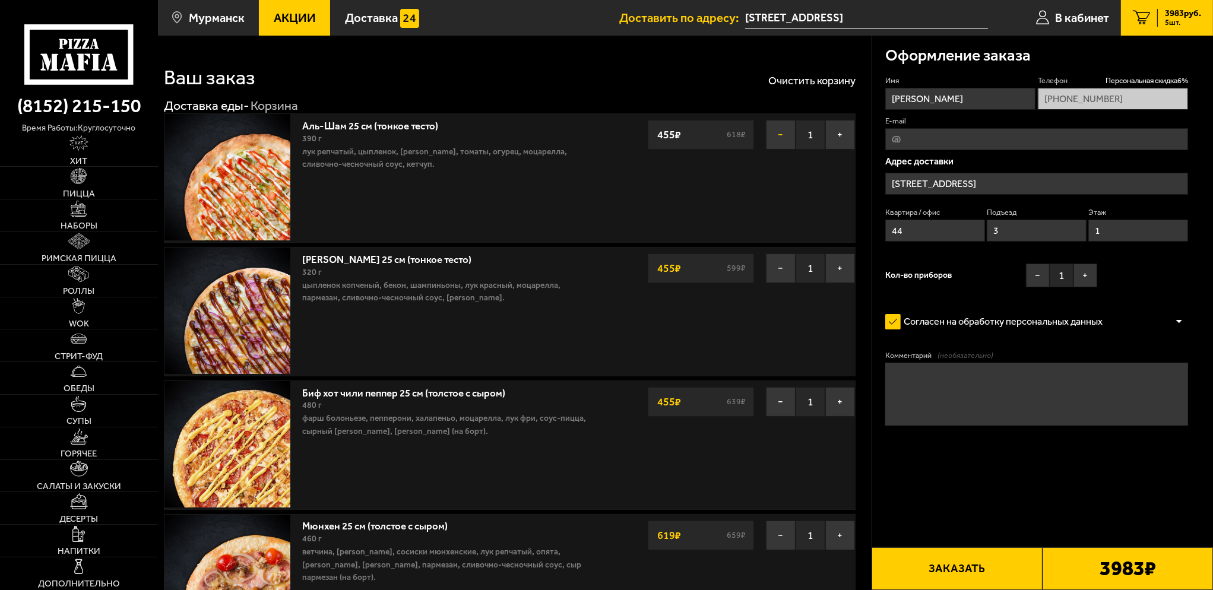
click at [779, 138] on button "−" at bounding box center [781, 135] width 30 height 30
